Goal: Task Accomplishment & Management: Complete application form

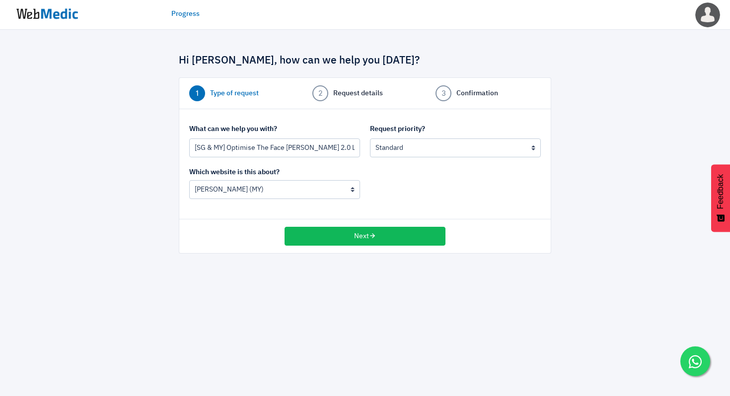
select select "185"
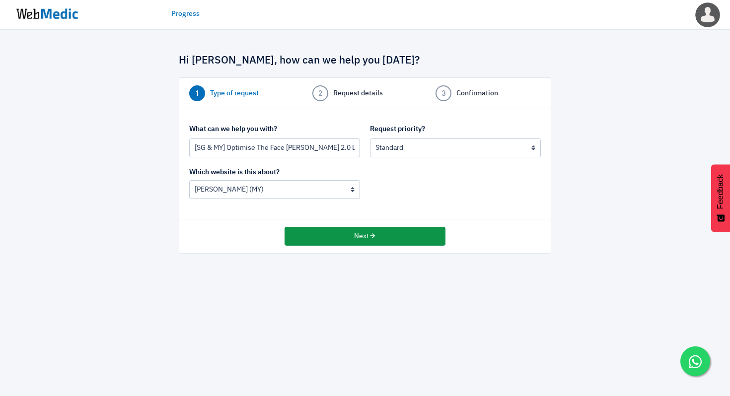
click at [361, 233] on button "Next" at bounding box center [364, 236] width 161 height 19
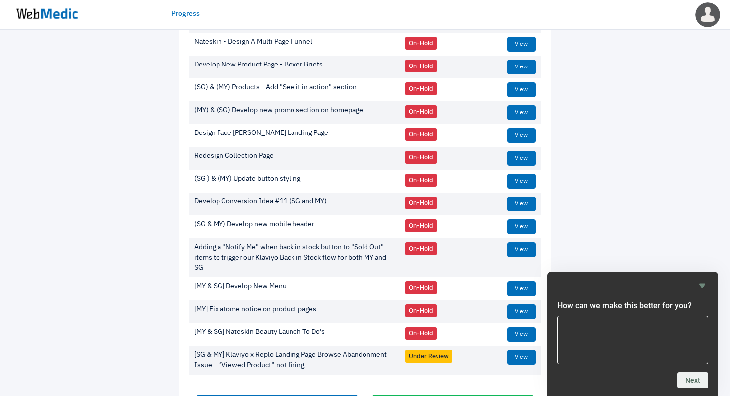
scroll to position [202, 0]
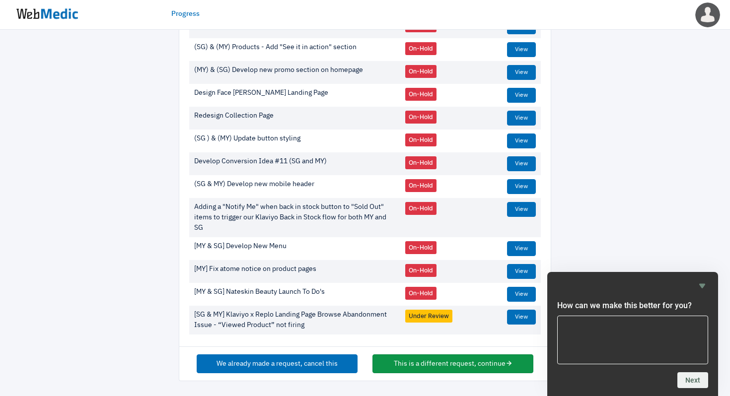
click at [455, 364] on button "This is a different request, continue" at bounding box center [452, 364] width 161 height 19
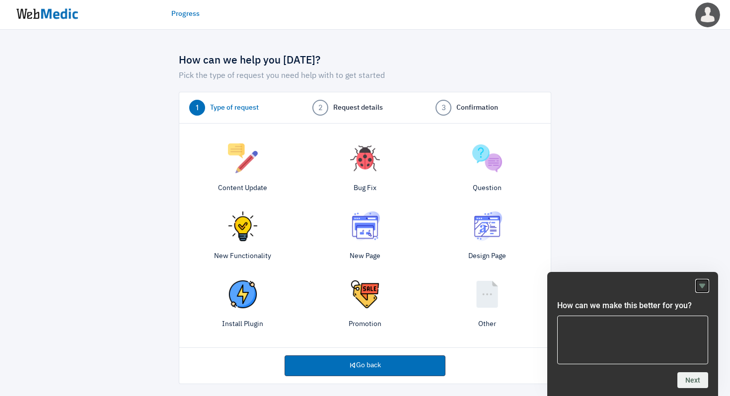
click at [703, 285] on icon "Hide survey" at bounding box center [702, 286] width 6 height 4
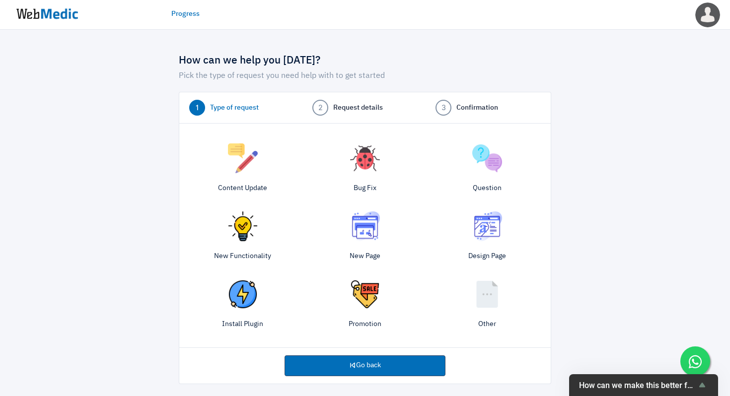
click at [362, 232] on img at bounding box center [365, 227] width 30 height 30
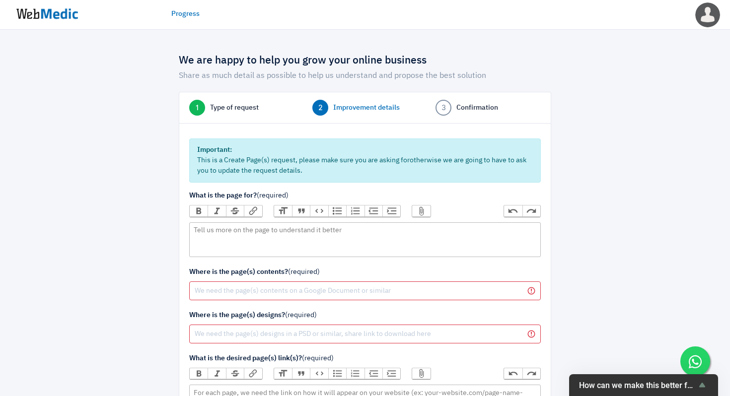
click at [245, 109] on span "Type of request" at bounding box center [234, 108] width 49 height 10
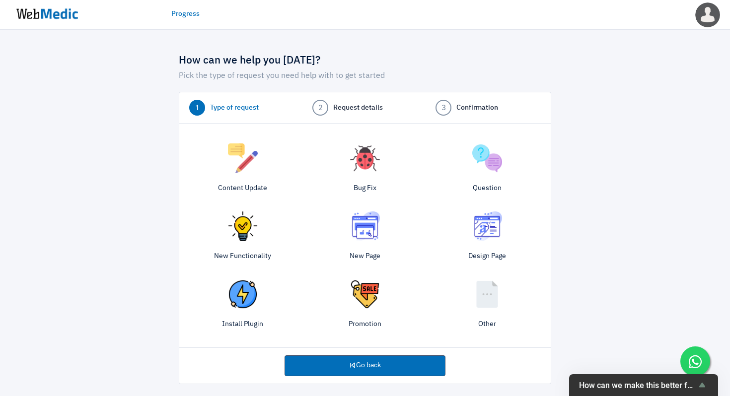
click at [239, 249] on div "New Functionality" at bounding box center [243, 238] width 122 height 63
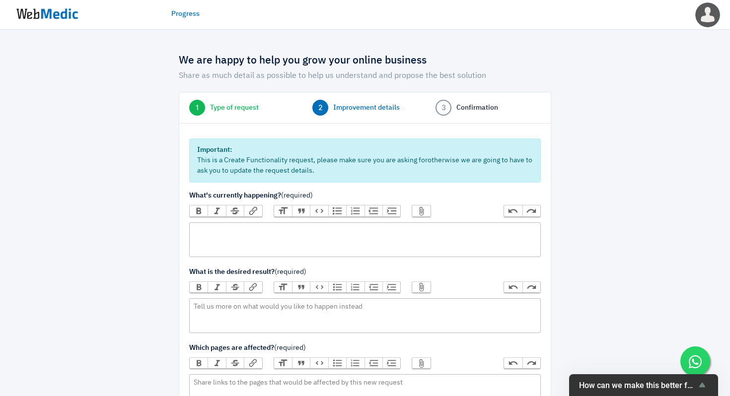
click at [264, 238] on trix-editor at bounding box center [365, 239] width 352 height 35
click at [237, 108] on span "Type of request" at bounding box center [234, 108] width 49 height 10
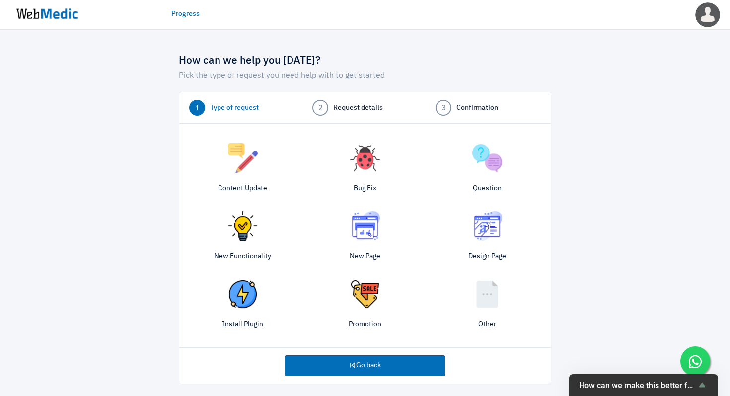
click at [486, 232] on img at bounding box center [487, 227] width 30 height 30
click at [245, 240] on img at bounding box center [243, 227] width 30 height 30
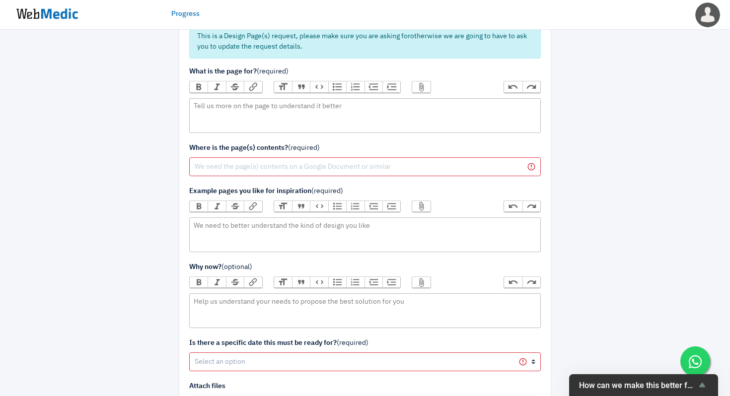
scroll to position [126, 0]
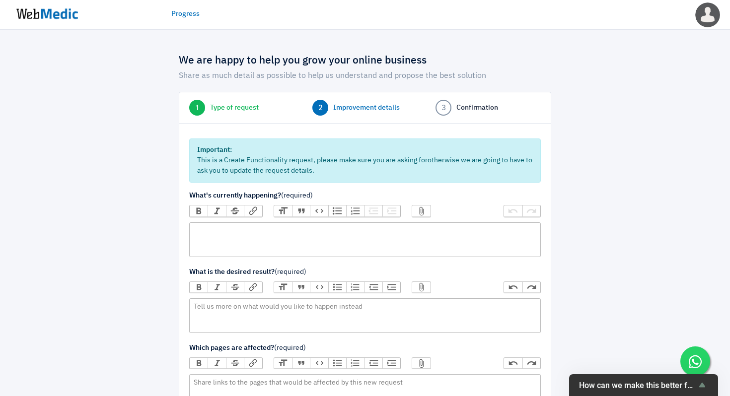
click at [323, 238] on trix-editor at bounding box center [365, 239] width 352 height 35
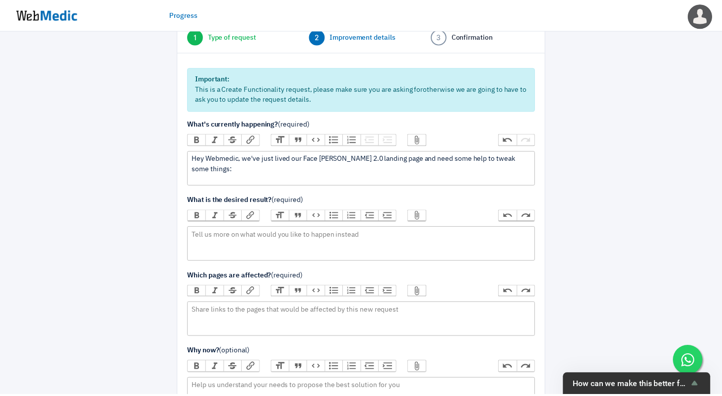
scroll to position [70, 0]
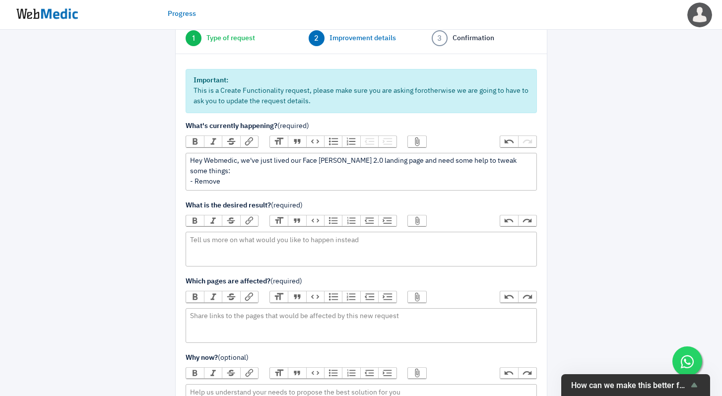
click at [256, 172] on div "Hey Webmedic, we've just lived our Face Shaver 2.0 landing page and need some h…" at bounding box center [361, 171] width 342 height 31
click at [232, 173] on div "Hey Webmedic, we've just lived our Face Shaver 2.0 landing page and need some h…" at bounding box center [361, 171] width 342 height 31
paste trix-editor "<div>Hey Webmedic, we've just lived our Face Shaver 2.0 landing page and need s…"
paste trix-editor "Nateskin Brand Bar"
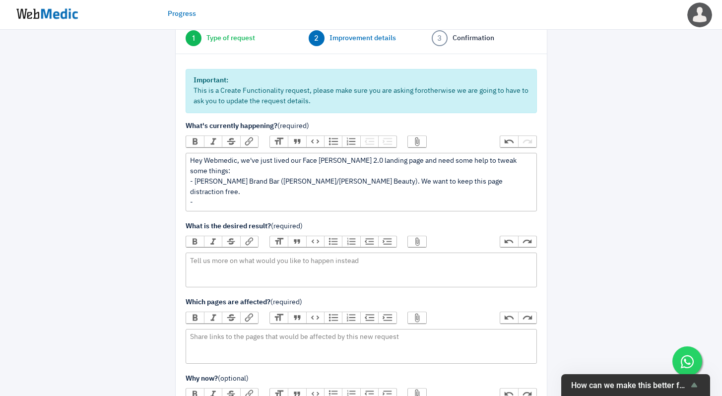
type trix-editor "<div>Hey Webmedic, we've just lived our Face Shaver 2.0 landing page and need s…"
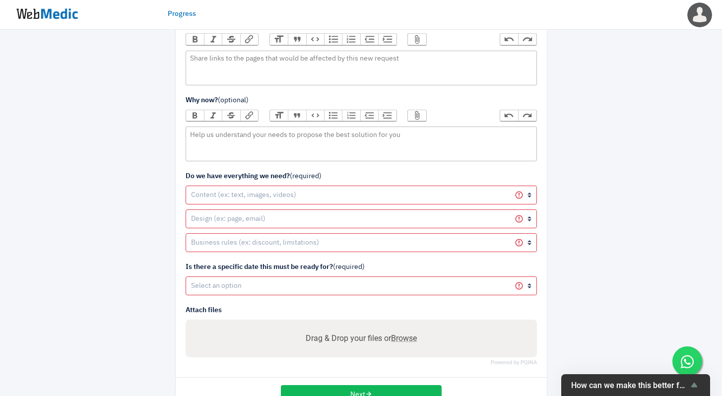
scroll to position [349, 0]
click at [409, 333] on span "Browse" at bounding box center [404, 337] width 26 height 9
click at [409, 333] on input "Drag & Drop your files or Browse" at bounding box center [362, 339] width 336 height 12
click at [414, 333] on span "Browse" at bounding box center [404, 337] width 26 height 9
click at [414, 333] on input "Drag & Drop your files or Browse" at bounding box center [362, 339] width 336 height 12
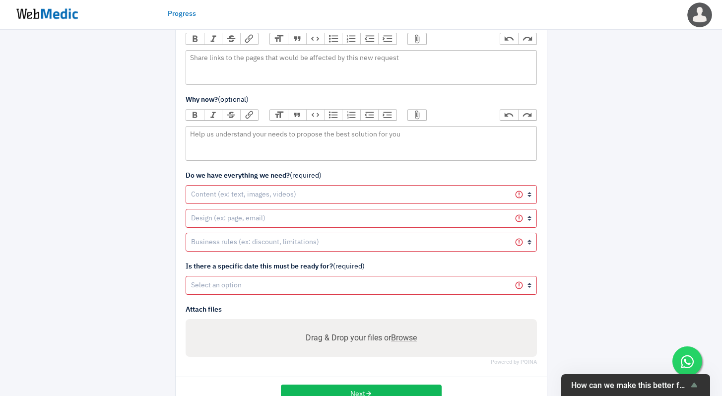
type input "C:\fakepath\8098aa76-bf3e-4092-8674-f998d936df98.png"
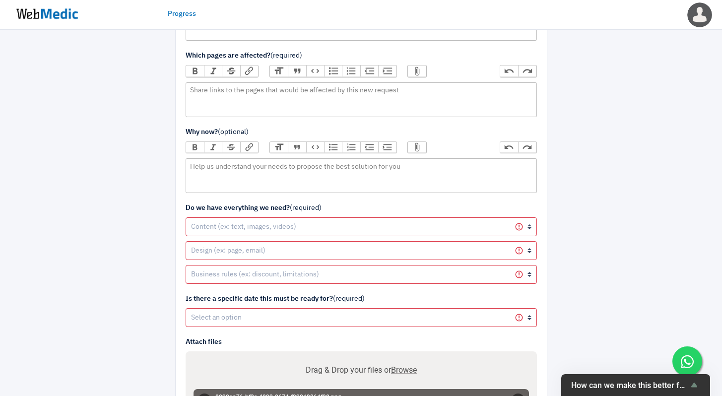
scroll to position [388, 0]
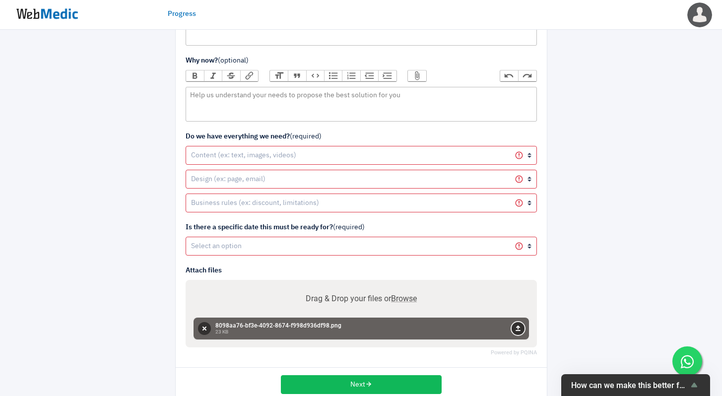
click at [521, 322] on button "Upload" at bounding box center [518, 328] width 13 height 13
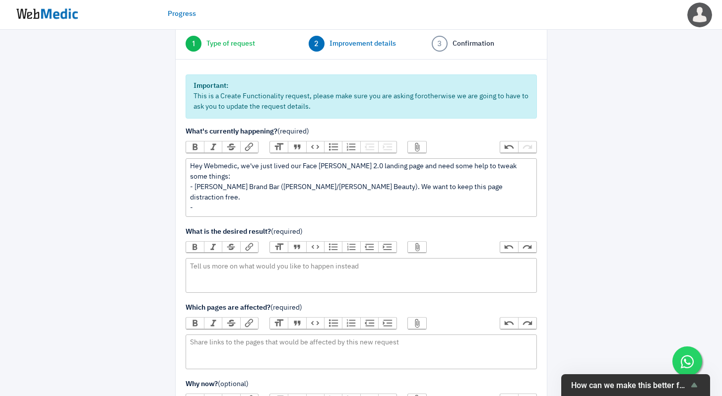
scroll to position [62, 0]
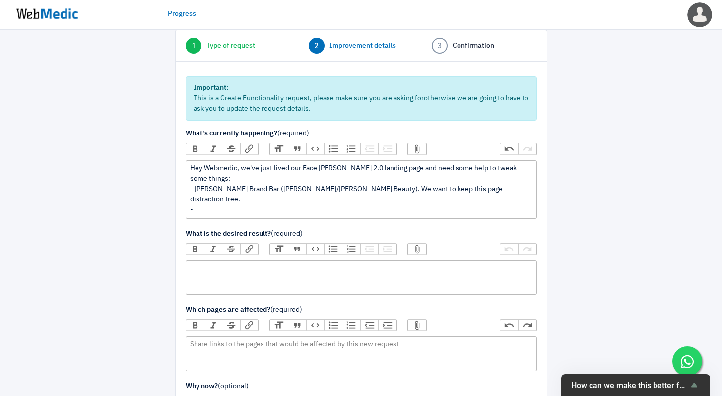
click at [446, 260] on trix-editor at bounding box center [362, 277] width 352 height 35
click at [470, 189] on div "Hey Webmedic, we've just lived our Face Shaver 2.0 landing page and need some h…" at bounding box center [361, 189] width 342 height 52
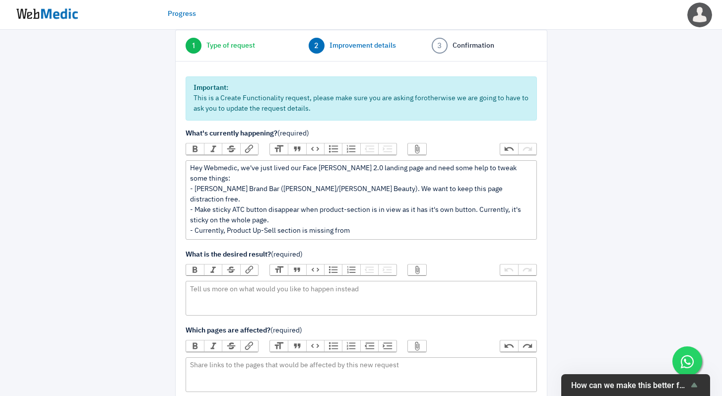
click at [266, 210] on div "Hey Webmedic, we've just lived our Face Shaver 2.0 landing page and need some h…" at bounding box center [361, 199] width 342 height 73
click at [393, 204] on div "Hey Webmedic, we've just lived our Face Shaver 2.0 landing page and need some h…" at bounding box center [361, 199] width 342 height 73
click at [377, 210] on div "Hey Webmedic, we've just lived our Face Shaver 2.0 landing page and need some h…" at bounding box center [361, 199] width 342 height 73
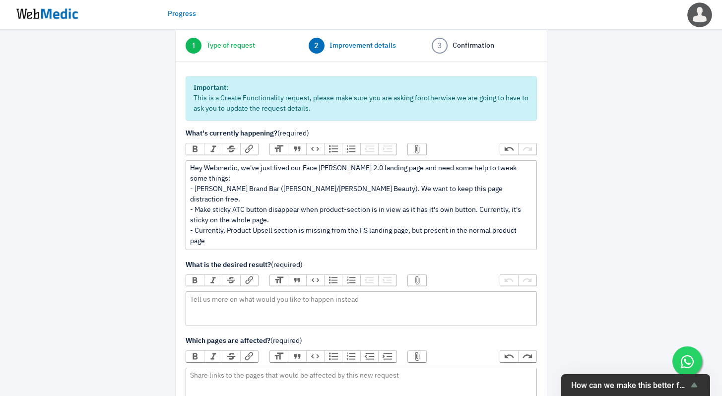
type trix-editor "<div>Hey Webmedic, we've just lived our Face Shaver 2.0 landing page and need s…"
click at [323, 291] on trix-editor at bounding box center [362, 308] width 352 height 35
paste trix-editor "<div>https://nateskin.com.my/pages/the-face-shaver-2-0#:~:text=70%2B%20Customer…"
type trix-editor "<div>https://nateskin.com.my/pages/the-face-shaver-2-0#:~:text=70%2B%20Customer…"
click at [366, 215] on div "Hey Webmedic, we've just lived our Face Shaver 2.0 landing page and need some h…" at bounding box center [361, 204] width 342 height 83
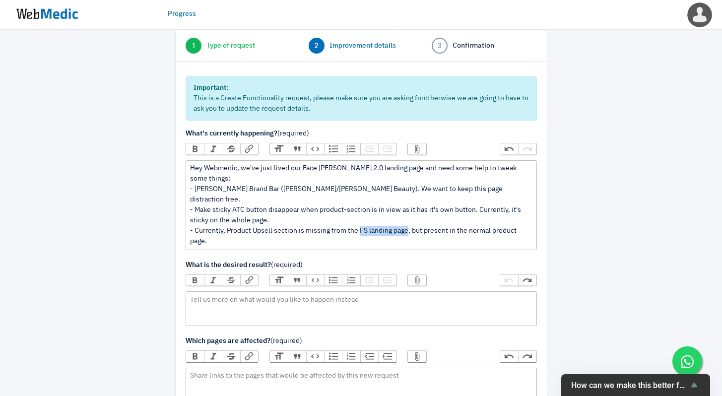
drag, startPoint x: 360, startPoint y: 212, endPoint x: 408, endPoint y: 213, distance: 48.2
click at [408, 213] on div "Hey Webmedic, we've just lived our Face Shaver 2.0 landing page and need some h…" at bounding box center [361, 204] width 342 height 83
click at [252, 149] on button "Link" at bounding box center [249, 148] width 18 height 11
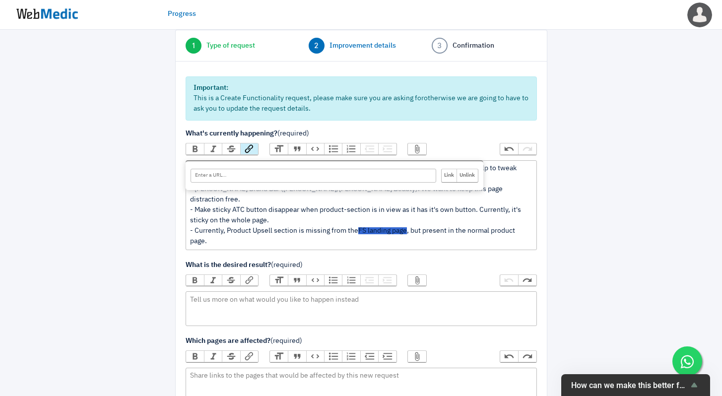
paste input "https://nateskin.com.my/pages/the-face-shaver-2-0#:~:text=70%2B%20Customer%20Re…"
type input "https://nateskin.com.my/pages/the-face-shaver-2-0#:~:text=70%2B%20Customer%20Re…"
click at [448, 174] on input "Link" at bounding box center [449, 175] width 15 height 13
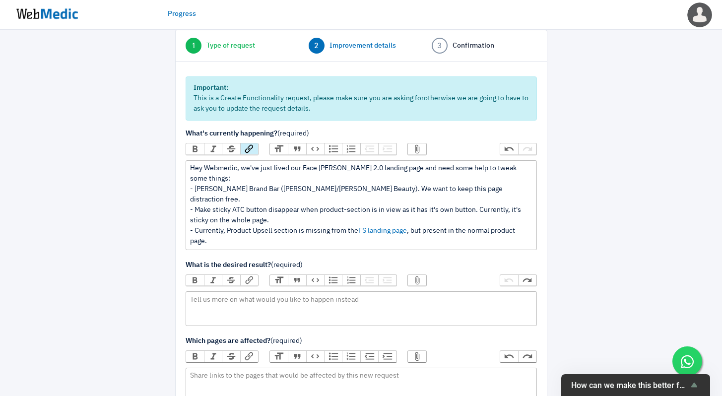
click at [436, 219] on div "Hey Webmedic, we've just lived our Face Shaver 2.0 landing page and need some h…" at bounding box center [361, 204] width 342 height 83
drag, startPoint x: 469, startPoint y: 213, endPoint x: 204, endPoint y: 224, distance: 265.4
click at [204, 224] on div "Hey Webmedic, we've just lived our Face Shaver 2.0 landing page and need some h…" at bounding box center [361, 204] width 342 height 83
type trix-editor "<div>Hey Webmedic, we've just lived our Face Shaver 2.0 landing page and need s…"
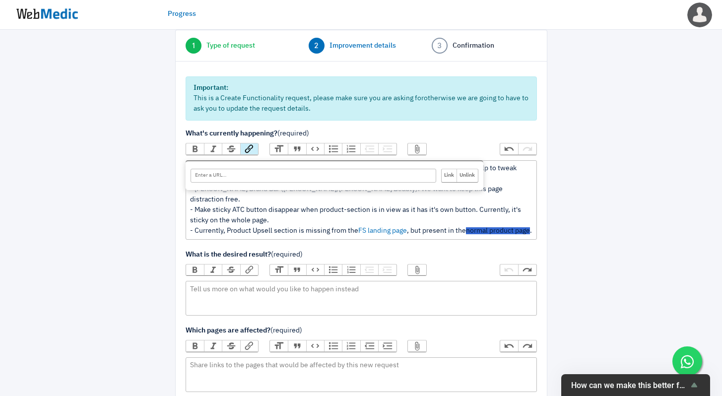
click at [252, 151] on button "Link" at bounding box center [249, 148] width 18 height 11
paste input "https://nateskin.com.my/products/the-face-shaver-2-0"
type input "https://nateskin.com.my/products/the-face-shaver-2-0"
click at [450, 175] on input "Link" at bounding box center [449, 175] width 15 height 13
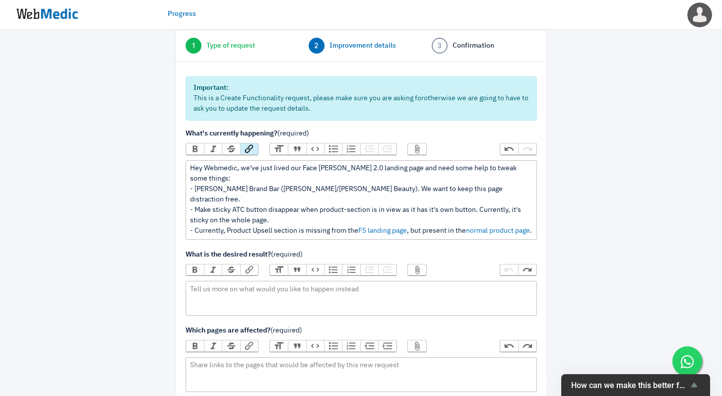
click at [226, 224] on div "Hey Webmedic, we've just lived our Face Shaver 2.0 landing page and need some h…" at bounding box center [361, 199] width 342 height 73
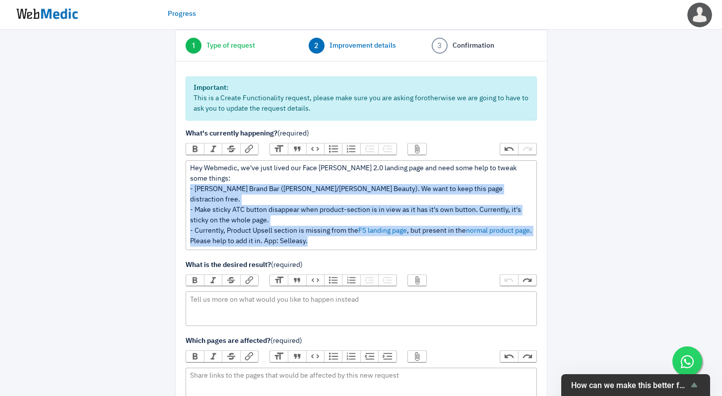
drag, startPoint x: 335, startPoint y: 221, endPoint x: 186, endPoint y: 181, distance: 154.4
click at [186, 181] on trix-editor "Hey Webmedic, we've just lived our Face Shaver 2.0 landing page and need some h…" at bounding box center [362, 205] width 352 height 90
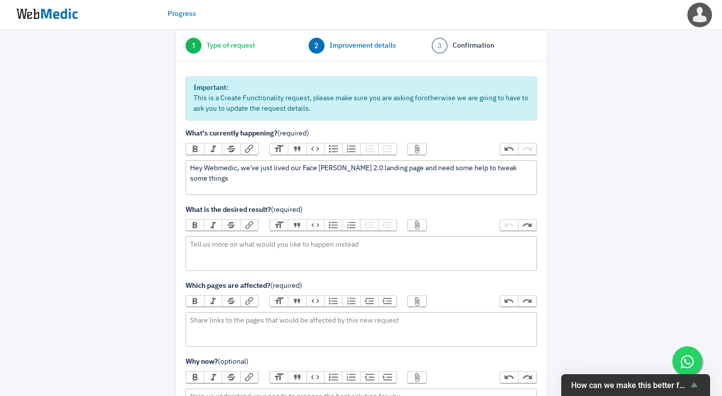
type trix-editor "<div>Hey Webmedic, we've just lived our Face Shaver 2.0 landing page and need s…"
click at [218, 250] on trix-editor at bounding box center [362, 253] width 352 height 35
paste trix-editor "- Remove Nateskin Brand Bar (Nateskin/Nateskin Beauty). We want to keep this pa…"
type trix-editor "<div>Please help to make these changes:<br>- Remove Nateskin Brand Bar (Nateski…"
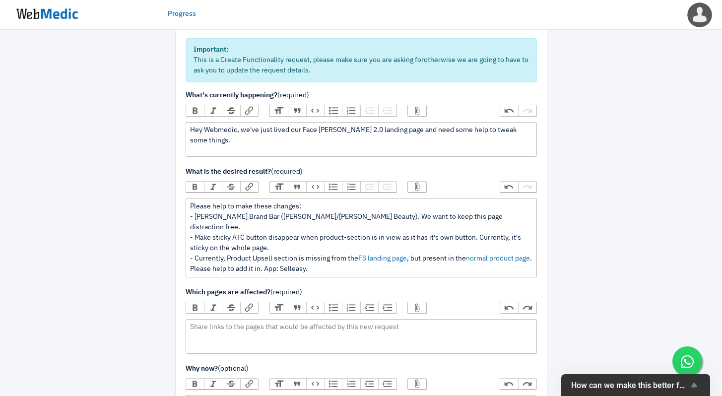
scroll to position [111, 0]
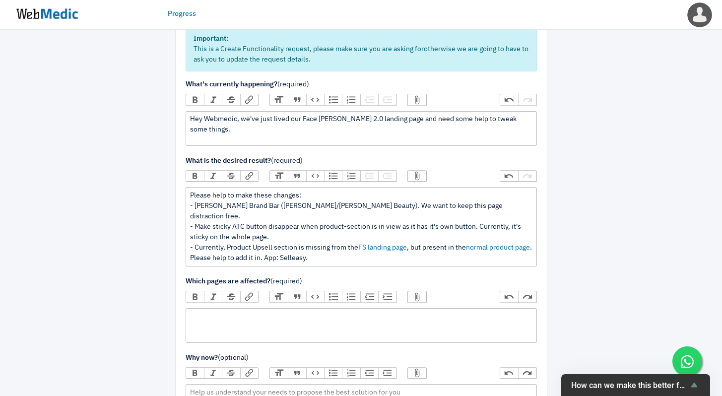
click at [257, 317] on trix-editor at bounding box center [362, 325] width 352 height 35
paste trix-editor "<div>https://nateskin.com.my/pages/the-face-shaver-2-0</div>"
type trix-editor "<div>https://nateskin.com.my/pages/the-face-shaver-2-0</div>"
click at [353, 121] on div "Hey Webmedic, we've just lived our Face Shaver 2.0 landing page and need some h…" at bounding box center [361, 124] width 342 height 21
click at [360, 130] on div "Hey Webmedic, we've just lived our Face Shaver 2.0 MY landing page and need som…" at bounding box center [361, 124] width 342 height 21
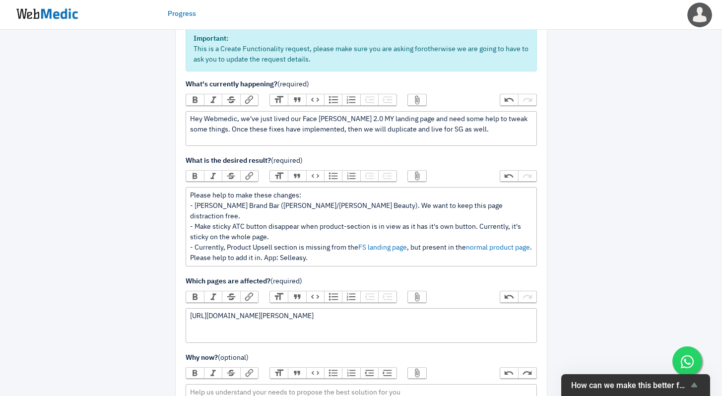
type trix-editor "<div>Hey Webmedic, we've just lived our Face Shaver 2.0 MY landing page and nee…"
click at [355, 251] on div "Please help to make these changes: - Remove Nateskin Brand Bar (Nateskin/Natesk…" at bounding box center [361, 227] width 342 height 73
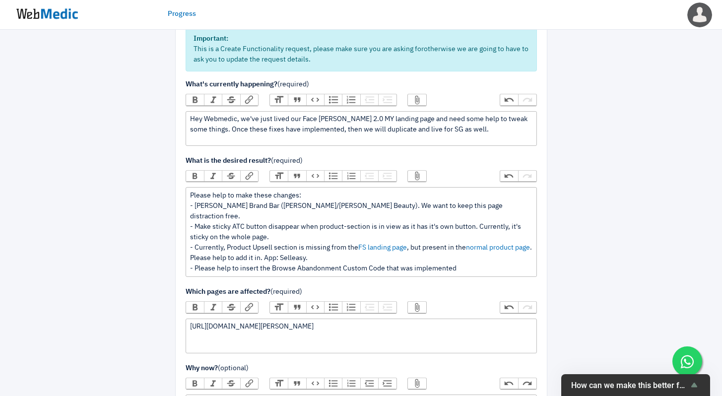
click at [487, 259] on div "Please help to make these changes: - Remove Nateskin Brand Bar (Nateskin/Natesk…" at bounding box center [361, 232] width 342 height 83
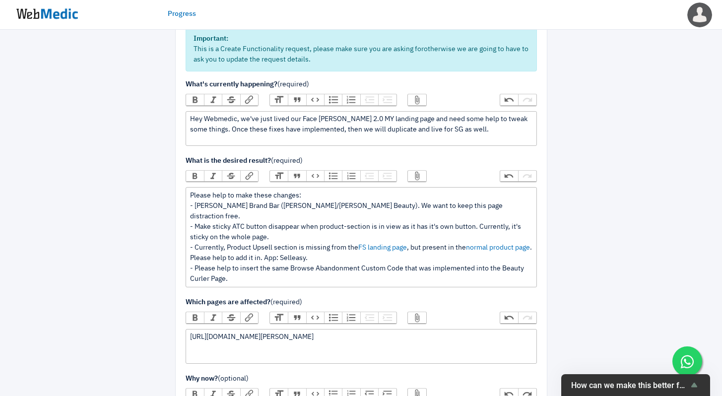
type trix-editor "<div>Please help to make these changes:<br>- Remove Nateskin Brand Bar (Nateski…"
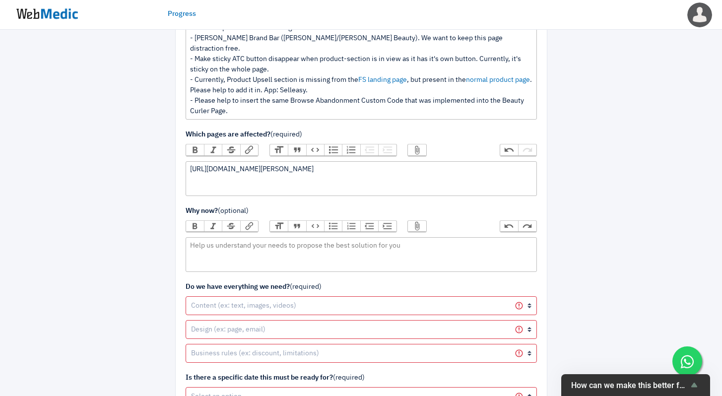
scroll to position [280, 0]
click at [442, 296] on select "Yes it's ready Not yet, we need your help on it Not yet, we will provide it Not…" at bounding box center [362, 305] width 352 height 19
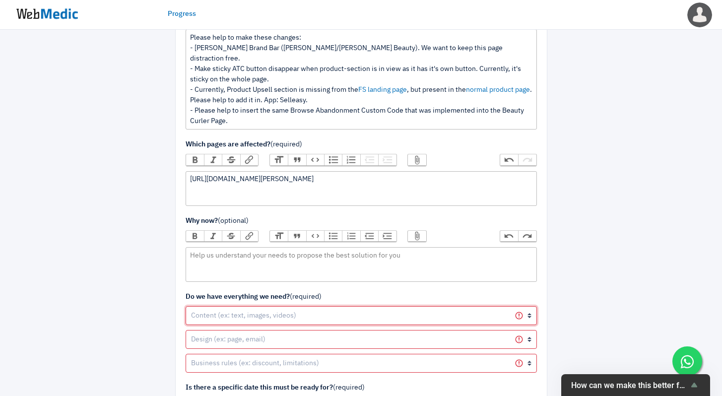
scroll to position [291, 0]
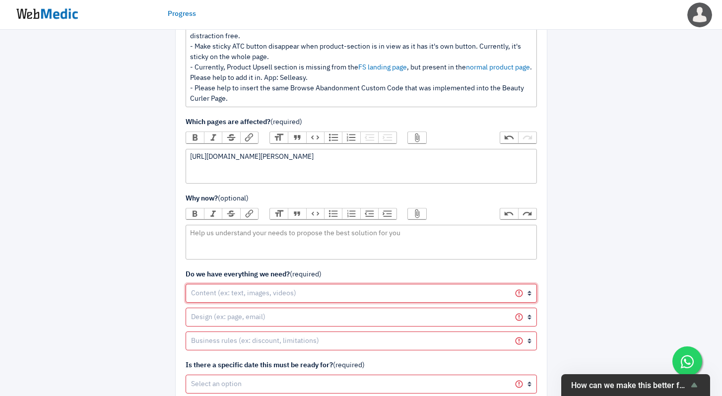
click at [393, 284] on select "Yes it's ready Not yet, we need your help on it Not yet, we will provide it Not…" at bounding box center [362, 293] width 352 height 19
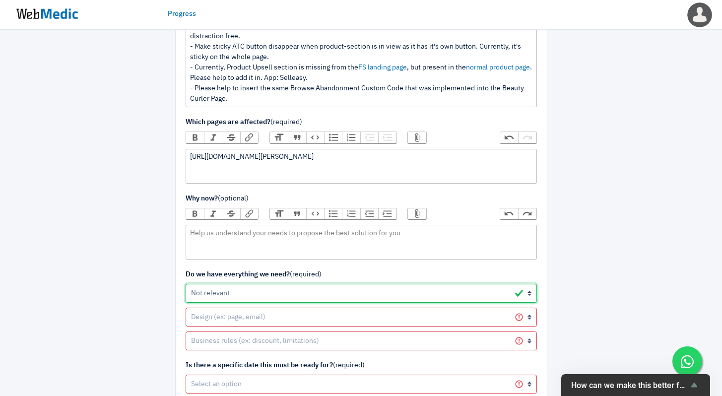
click at [186, 284] on select "Yes it's ready Not yet, we need your help on it Not yet, we will provide it Not…" at bounding box center [362, 293] width 352 height 19
click at [376, 286] on select "Yes it's ready Not yet, we need your help on it Not yet, we will provide it Not…" at bounding box center [362, 293] width 352 height 19
select select "1"
click at [186, 284] on select "Yes it's ready Not yet, we need your help on it Not yet, we will provide it Not…" at bounding box center [362, 293] width 352 height 19
click at [355, 308] on select "Yes it's ready Not yet, we need your help on it Not yet, we will provide it Not…" at bounding box center [362, 317] width 352 height 19
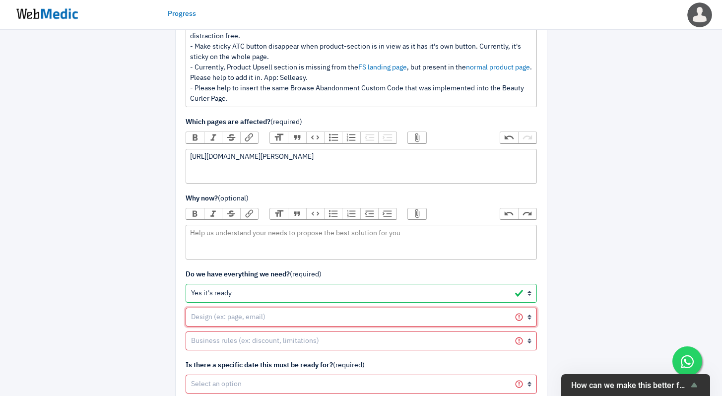
select select "1"
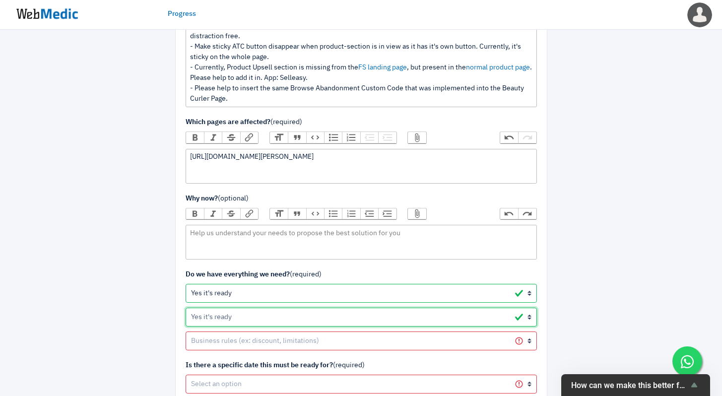
click at [186, 308] on select "Yes it's ready Not yet, we need your help on it Not yet, we will provide it Not…" at bounding box center [362, 317] width 352 height 19
click at [348, 332] on select "Yes it's ready Not yet, we need your help on it Not yet, we will provide it Not…" at bounding box center [362, 341] width 352 height 19
select select "4"
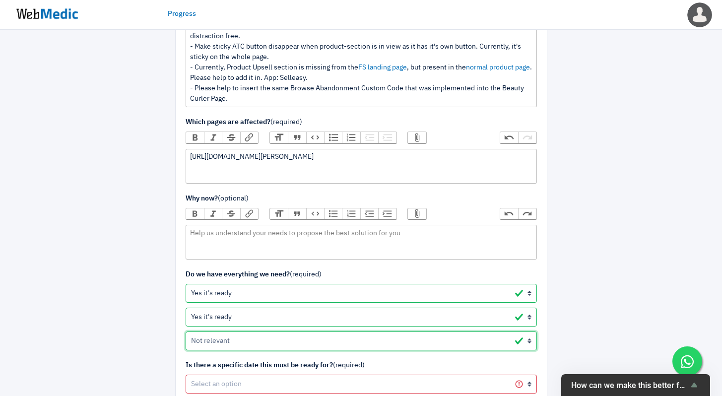
click at [186, 332] on select "Yes it's ready Not yet, we need your help on it Not yet, we will provide it Not…" at bounding box center [362, 341] width 352 height 19
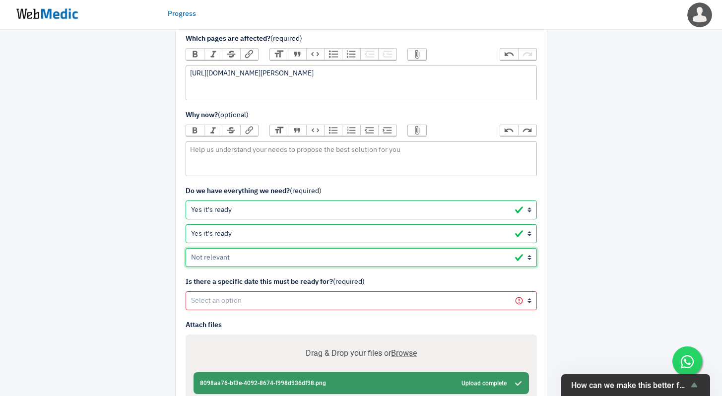
scroll to position [389, 0]
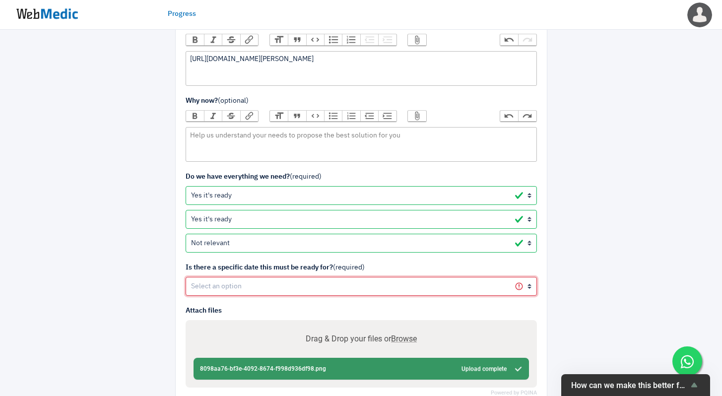
click at [350, 279] on select "Yes No" at bounding box center [362, 286] width 352 height 19
select select "1"
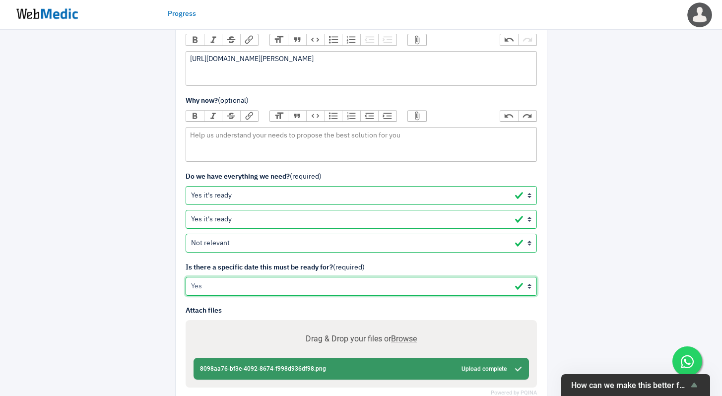
click at [186, 277] on select "Yes No" at bounding box center [362, 286] width 352 height 19
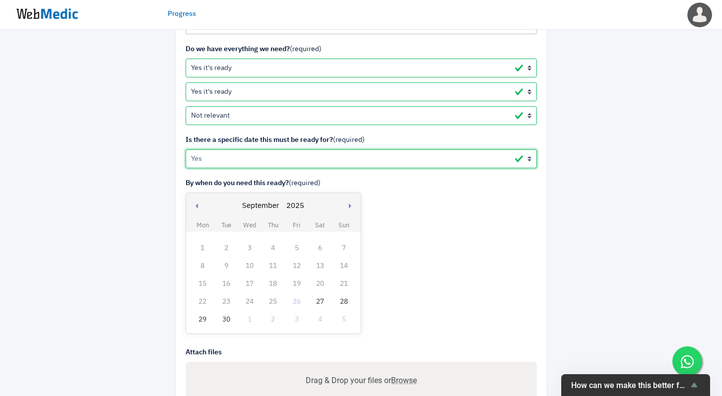
scroll to position [531, 0]
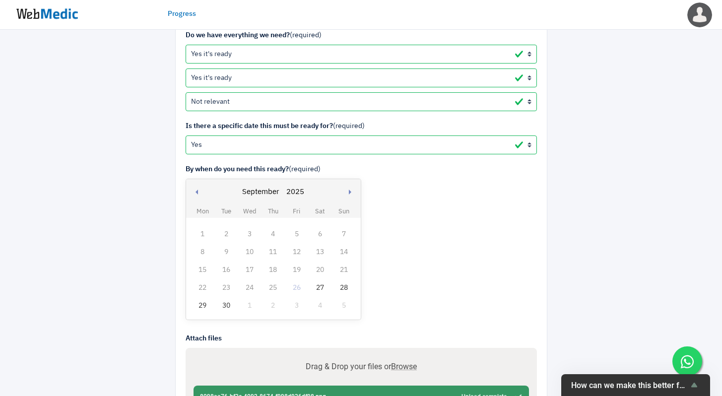
click at [204, 299] on div "29" at bounding box center [202, 305] width 13 height 13
click at [203, 299] on div "29" at bounding box center [202, 305] width 13 height 13
click at [230, 299] on div "30" at bounding box center [226, 305] width 13 height 13
click at [206, 299] on div "29" at bounding box center [202, 305] width 13 height 13
click at [390, 233] on div "By when do you need this ready? (required) Previous month Next month September …" at bounding box center [362, 243] width 352 height 159
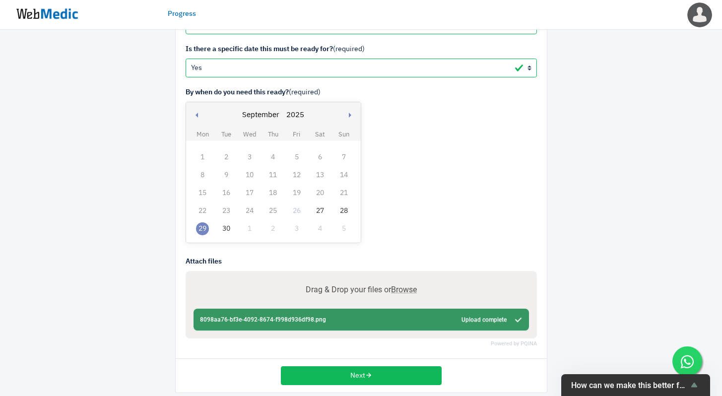
scroll to position [608, 0]
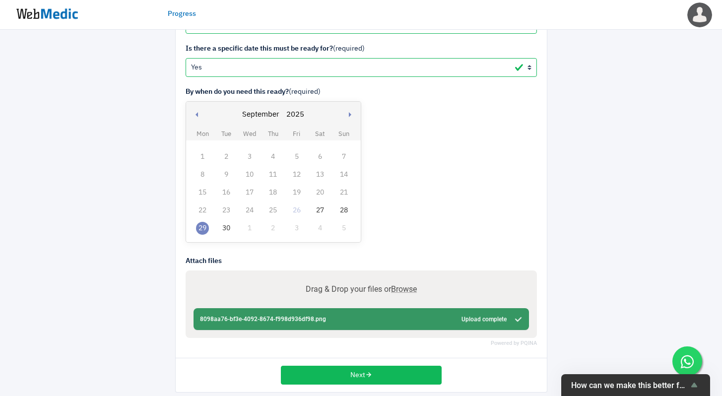
click at [433, 181] on div "By when do you need this ready? (required) Previous month Next month September …" at bounding box center [362, 166] width 352 height 159
click at [299, 103] on select "1985 1986 1987 1988 1989 1990 1991 1992 1993 1994 1995 1996 1997" at bounding box center [296, 115] width 24 height 26
click at [490, 107] on div "By when do you need this ready? (required) Previous month Next month September …" at bounding box center [362, 166] width 352 height 159
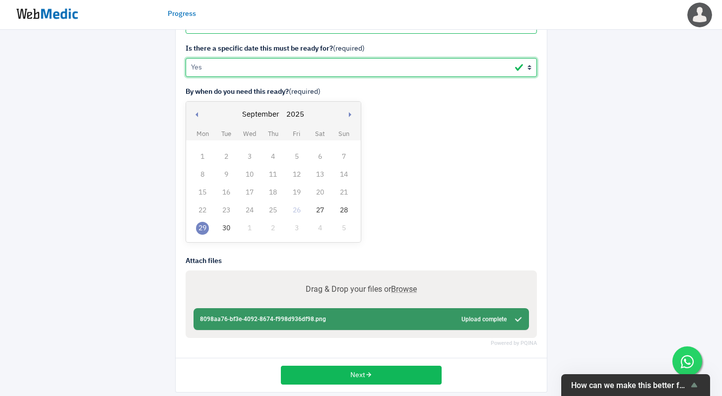
click at [390, 58] on select "Yes No" at bounding box center [362, 67] width 352 height 19
click at [186, 58] on select "Yes No" at bounding box center [362, 67] width 352 height 19
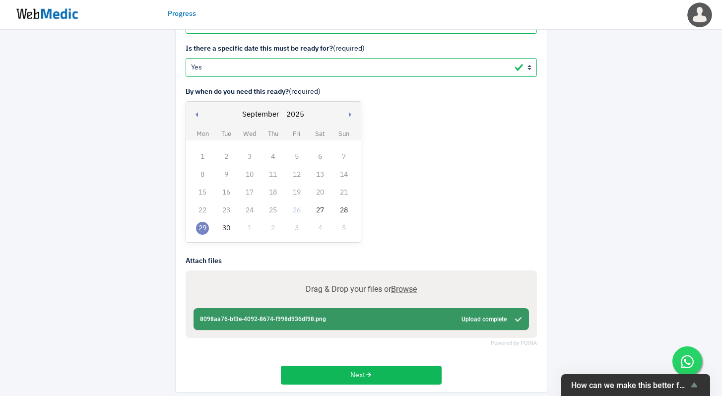
click at [397, 284] on span "Browse" at bounding box center [404, 288] width 26 height 9
click at [397, 284] on input "Drag & Drop your files or Browse" at bounding box center [362, 290] width 336 height 12
type input "C:\fakepath\Screenshot 2025-09-26 at 3.12.29 PM.png"
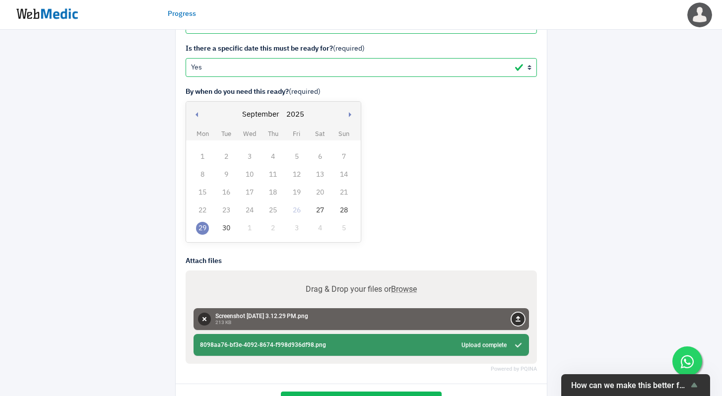
click at [519, 313] on button "Upload" at bounding box center [518, 319] width 13 height 13
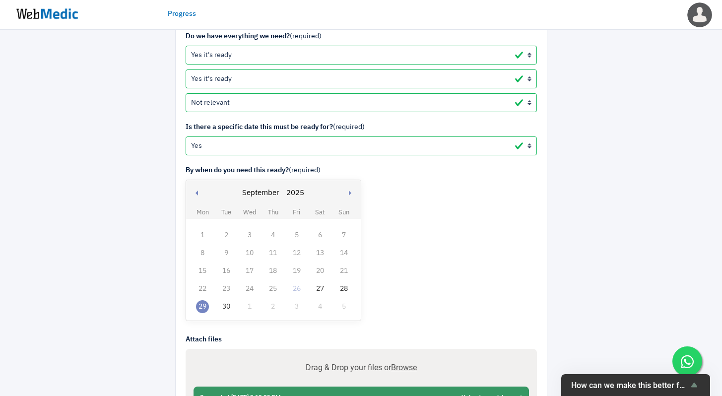
scroll to position [634, 0]
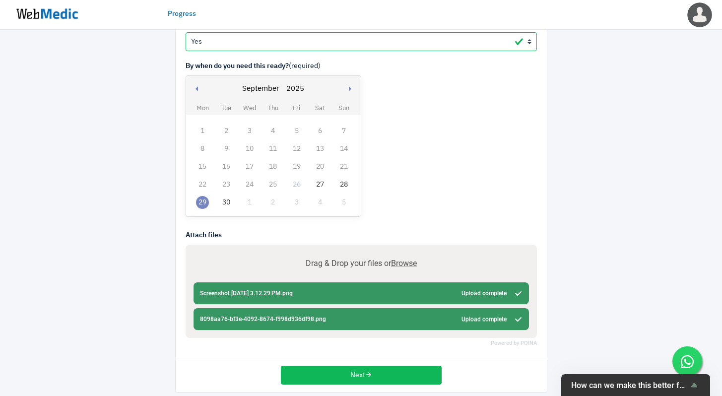
click at [407, 259] on span "Browse" at bounding box center [404, 263] width 26 height 9
click at [407, 259] on input "Drag & Drop your files or Browse" at bounding box center [362, 265] width 336 height 12
type input "C:\fakepath\Screenshot 2025-09-26 at 3.13.12 PM.png"
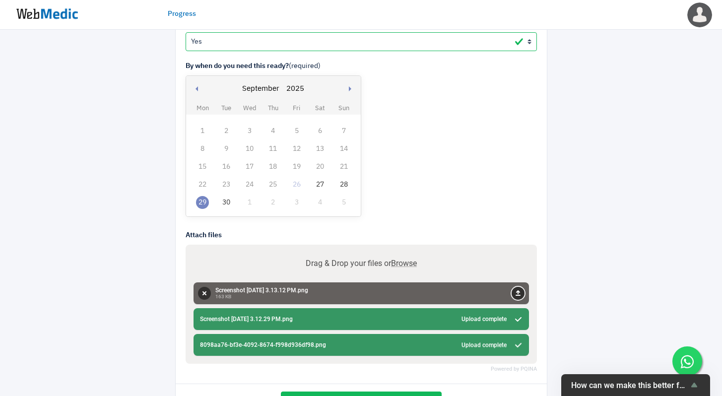
click at [520, 287] on button "Upload" at bounding box center [518, 293] width 13 height 13
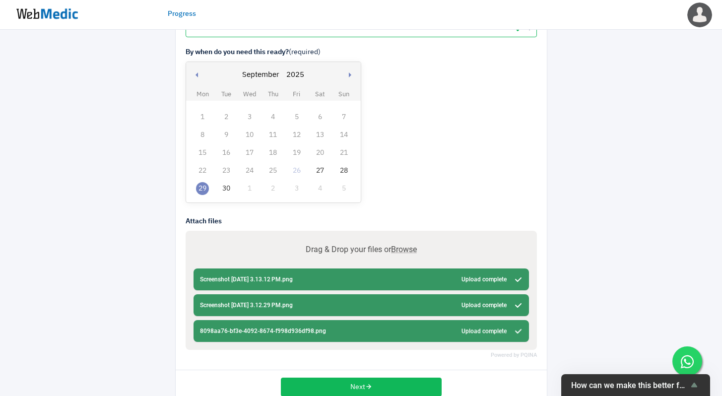
scroll to position [660, 0]
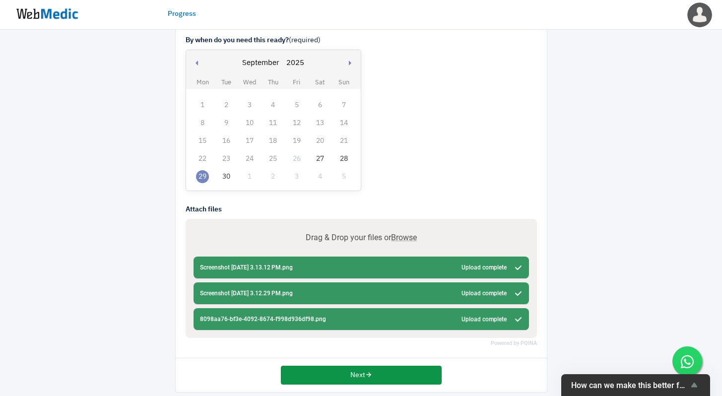
click at [377, 366] on button "Next" at bounding box center [361, 375] width 161 height 19
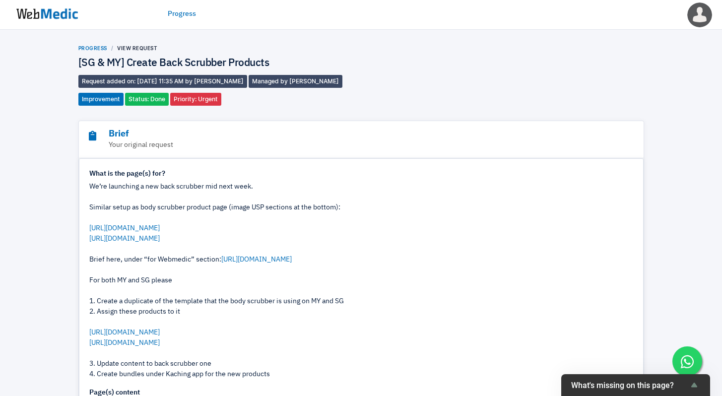
click at [98, 48] on link "Progress" at bounding box center [92, 48] width 29 height 6
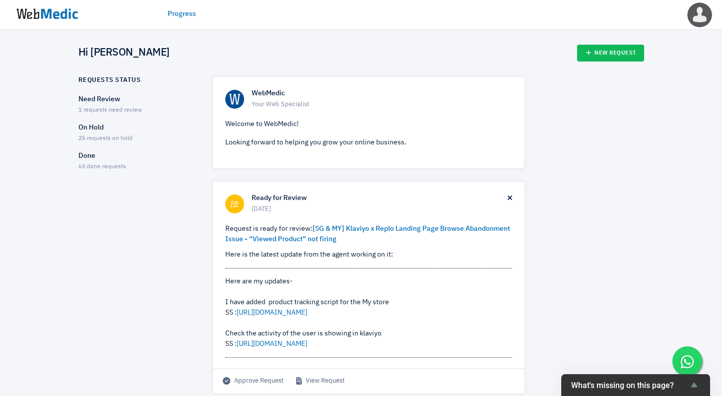
click at [93, 159] on p "Done" at bounding box center [136, 156] width 117 height 10
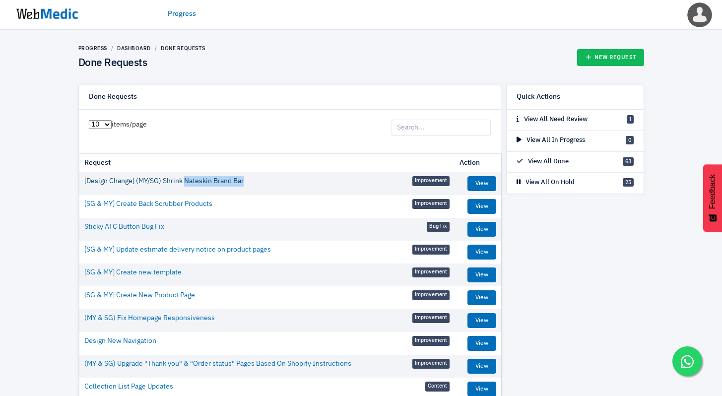
drag, startPoint x: 265, startPoint y: 185, endPoint x: 187, endPoint y: 183, distance: 78.0
click at [187, 183] on td "[Design Change] (MY/SG) Shrink Nateskin Brand Bar Improvement" at bounding box center [266, 181] width 375 height 18
copy link "Nateskin Brand Bar"
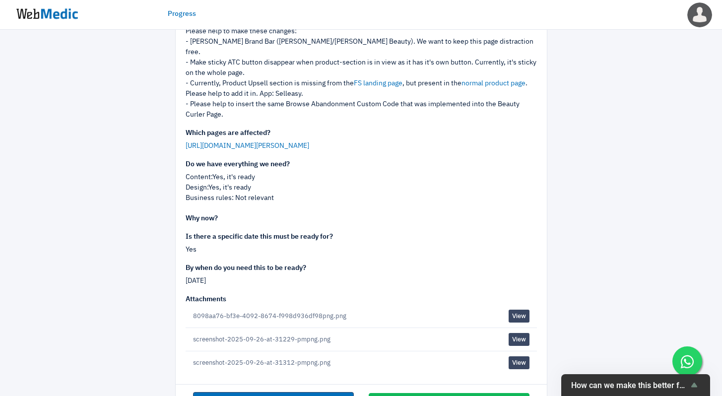
scroll to position [248, 0]
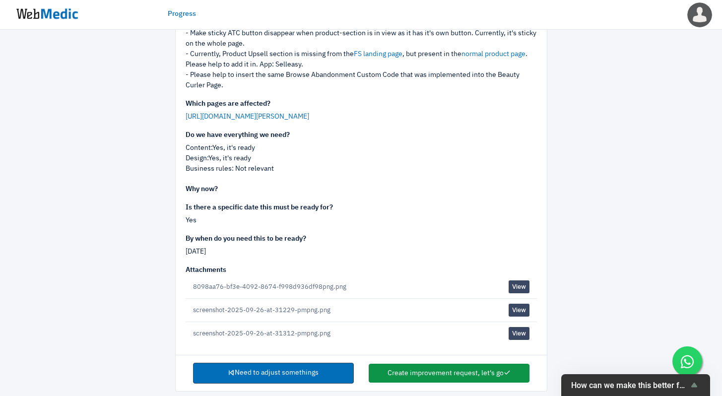
click at [437, 365] on button "Create improvement request, let's go" at bounding box center [449, 373] width 161 height 19
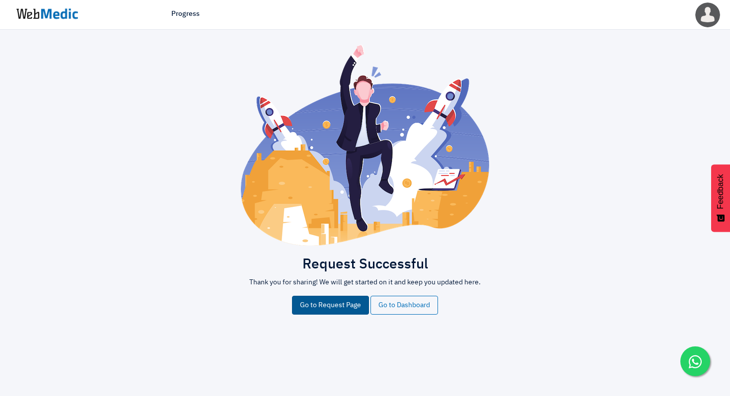
click at [320, 306] on link "Go to Request Page" at bounding box center [330, 305] width 77 height 19
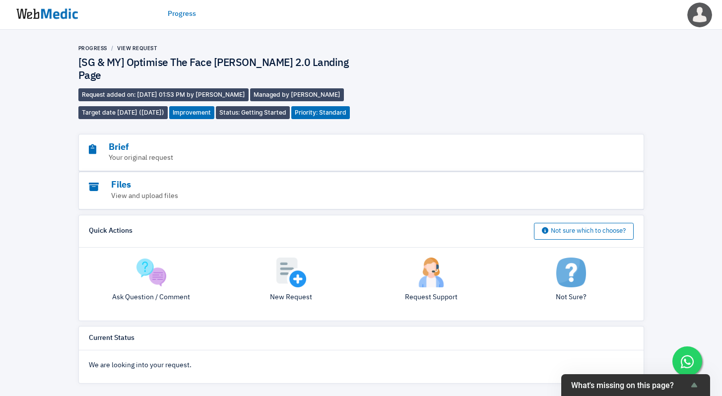
scroll to position [7, 0]
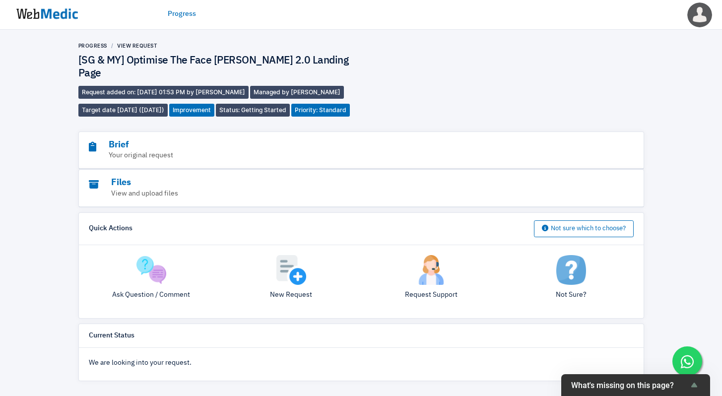
click at [509, 49] on div "Progress View Request [SG & MY] Optimise The Face Shaver 2.0 Landing Page Reque…" at bounding box center [361, 79] width 566 height 74
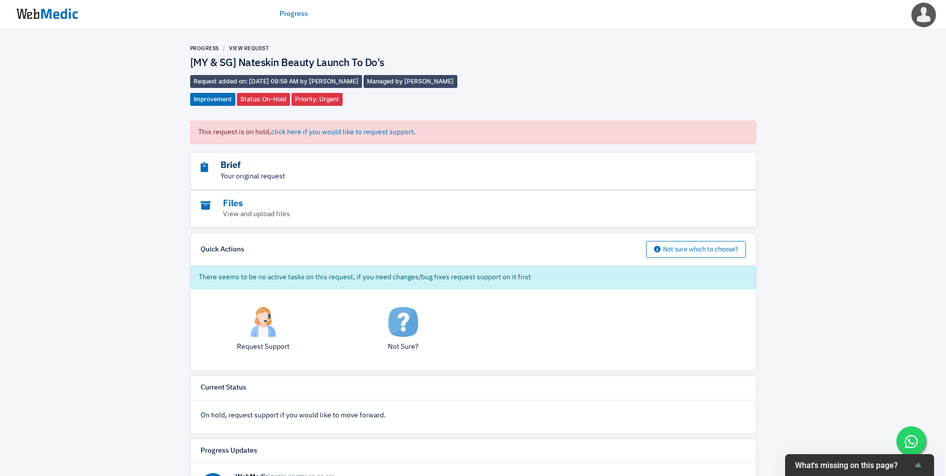
click at [349, 168] on h3 "Brief" at bounding box center [446, 165] width 491 height 11
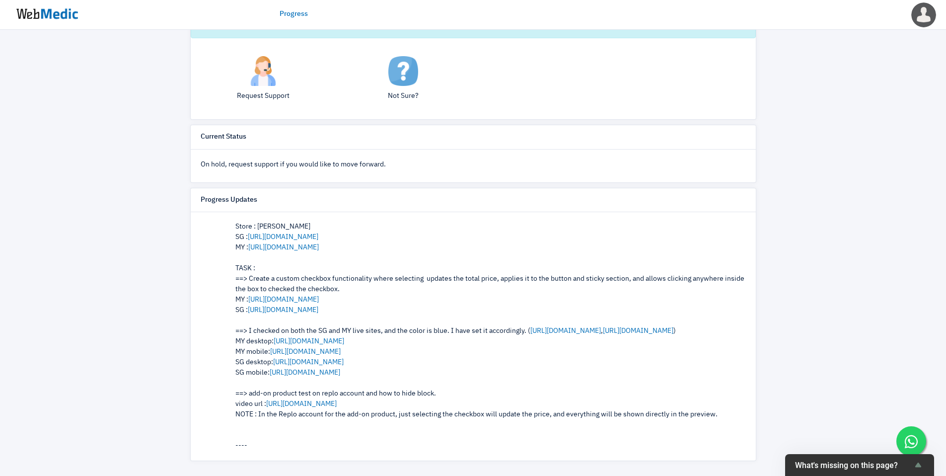
scroll to position [196, 0]
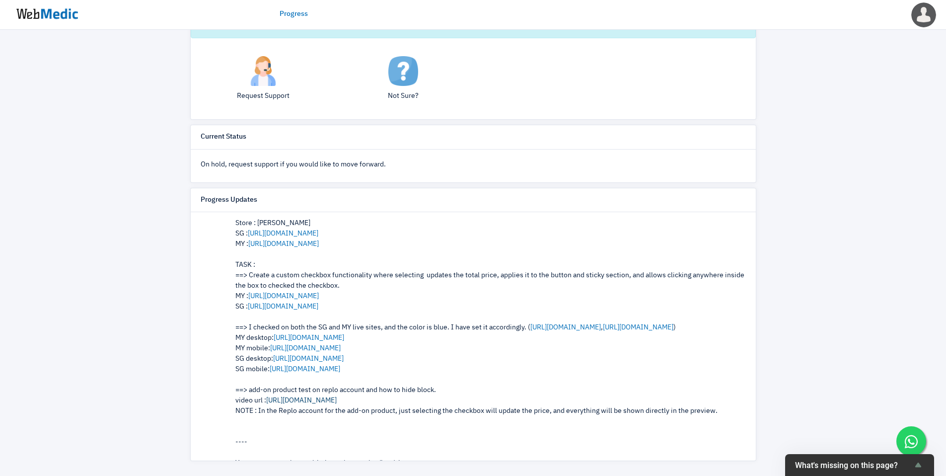
click at [337, 399] on link "https://www.awesomescreenshot.com/video/43612037?key=e33588ea7baedf531446973d4e…" at bounding box center [301, 400] width 71 height 7
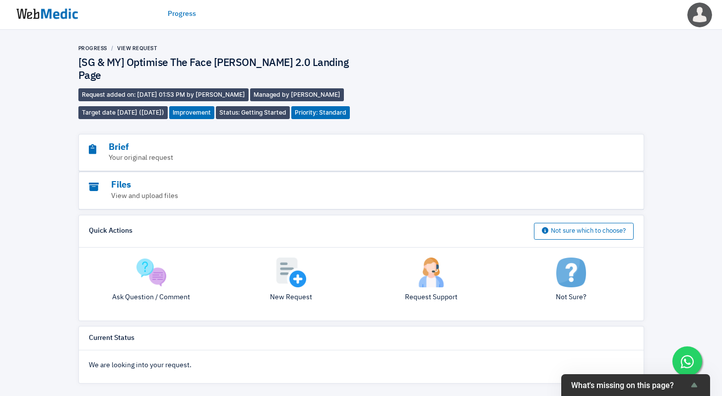
scroll to position [7, 0]
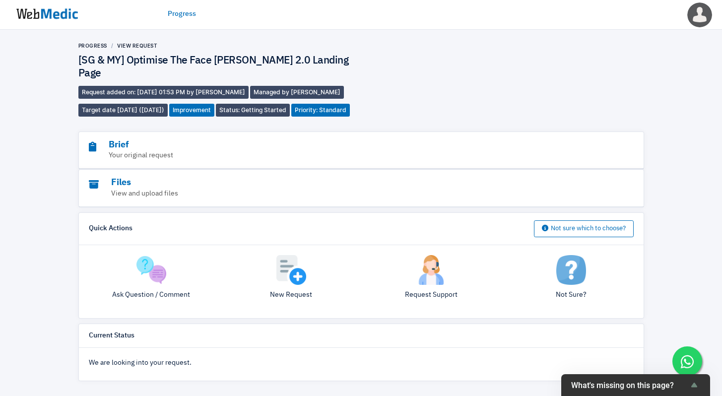
click at [41, 15] on img at bounding box center [47, 14] width 74 height 31
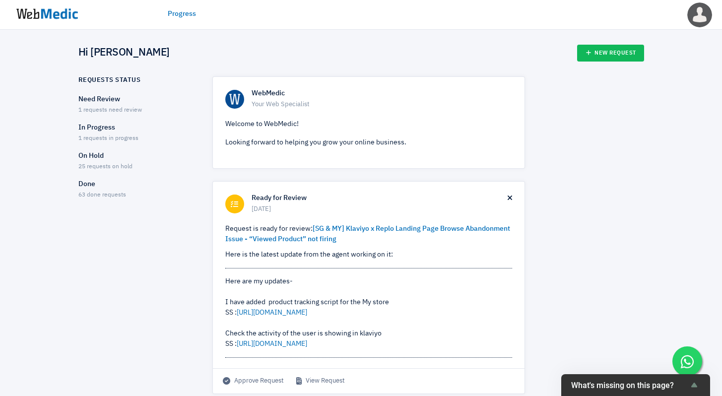
click at [101, 131] on p "In Progress" at bounding box center [136, 128] width 117 height 10
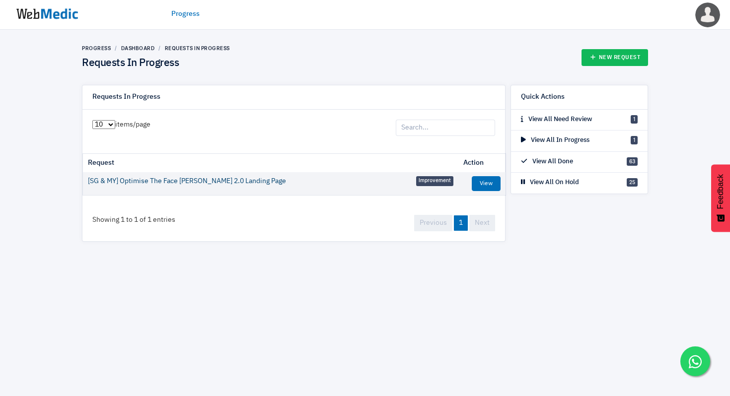
click at [219, 182] on link "[SG & MY] Optimise The Face [PERSON_NAME] 2.0 Landing Page" at bounding box center [187, 181] width 198 height 10
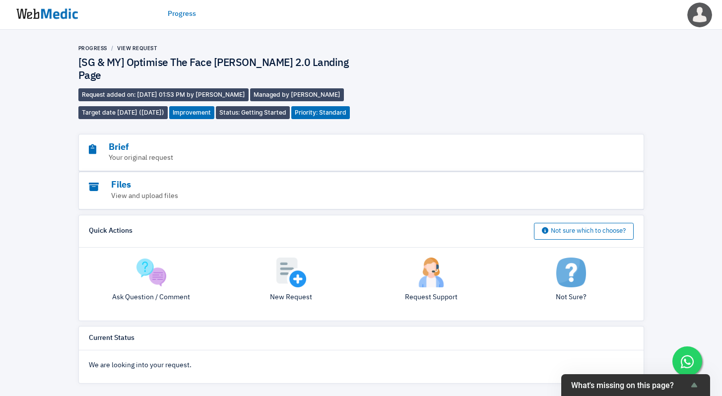
click at [115, 150] on h3 "Brief" at bounding box center [334, 147] width 491 height 11
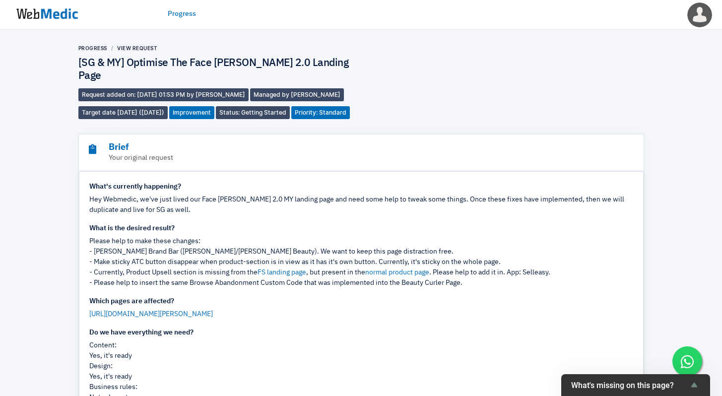
click at [209, 63] on h4 "[SG & MY] Optimise The Face [PERSON_NAME] 2.0 Landing Page" at bounding box center [219, 70] width 283 height 26
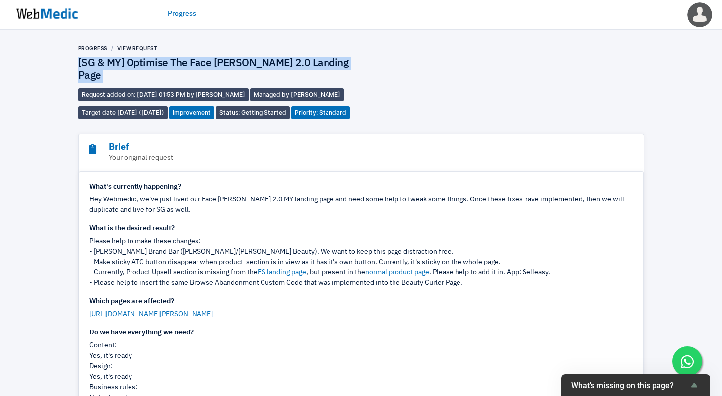
click at [209, 63] on h4 "[SG & MY] Optimise The Face [PERSON_NAME] 2.0 Landing Page" at bounding box center [219, 70] width 283 height 26
copy div "[SG & MY] Optimise The Face [PERSON_NAME] 2.0 Landing Page"
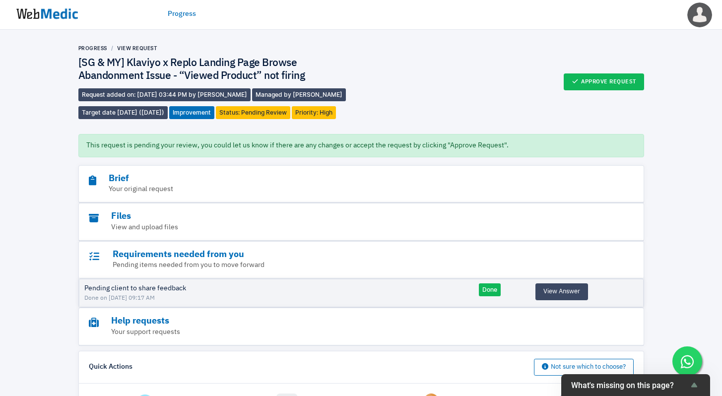
scroll to position [72, 0]
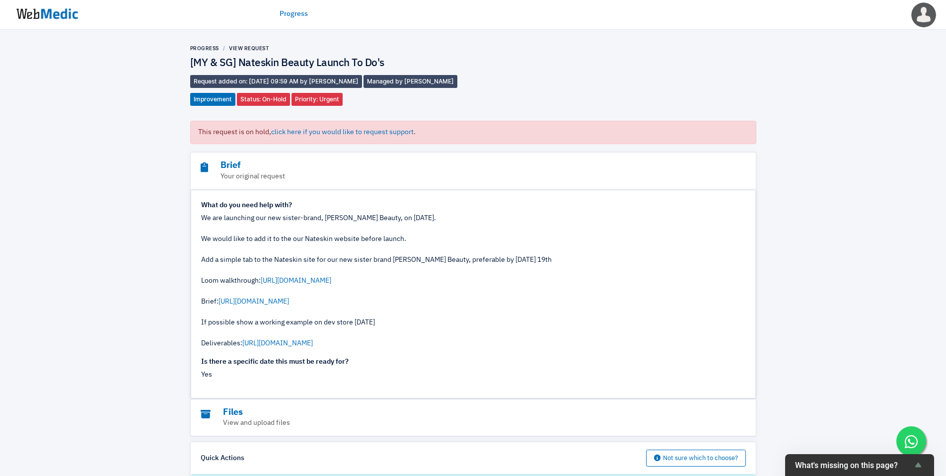
click at [336, 70] on h4 "[MY & SG] Nateskin Beauty Launch To Do's" at bounding box center [331, 63] width 283 height 13
copy div "[MY & SG] Nateskin Beauty Launch To Do's"
